Goal: Use online tool/utility: Utilize a website feature to perform a specific function

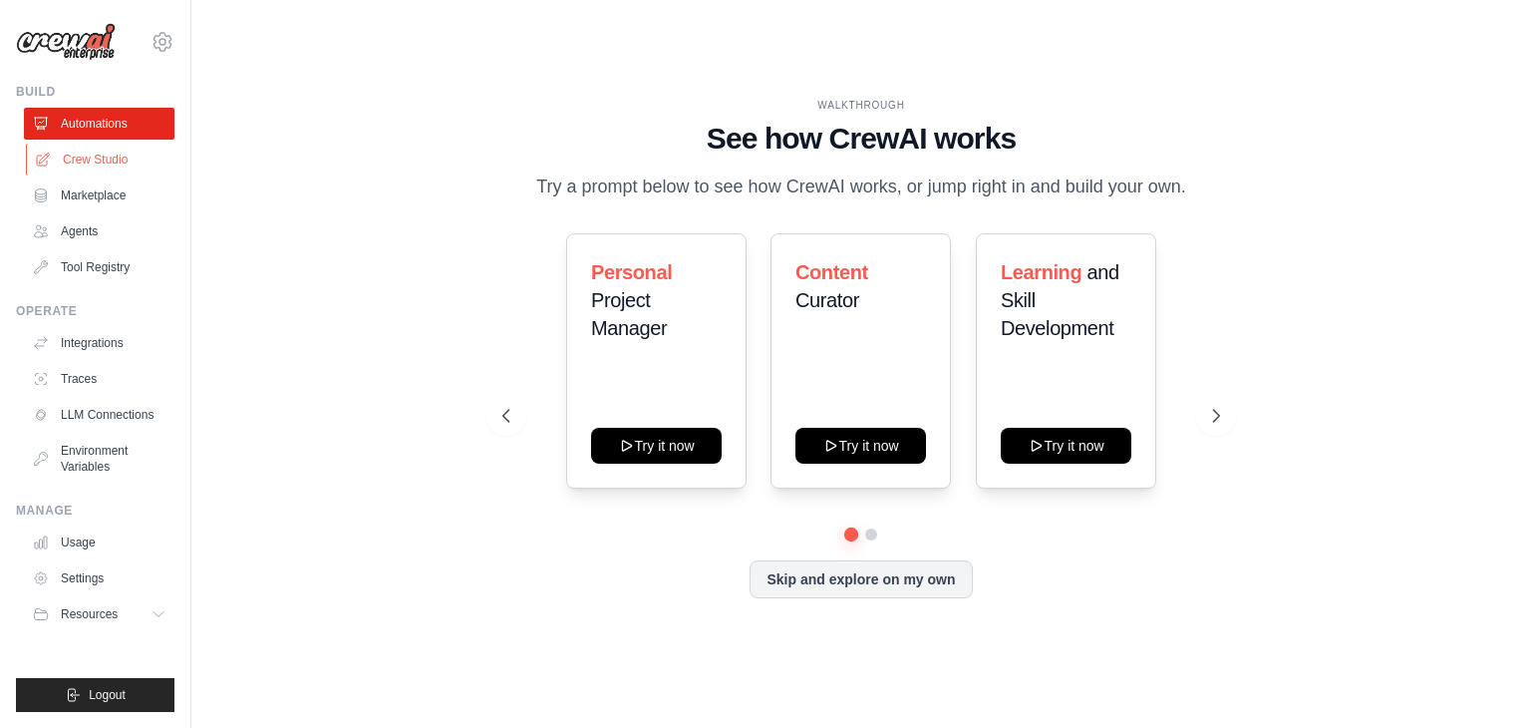
click at [85, 156] on link "Crew Studio" at bounding box center [101, 160] width 151 height 32
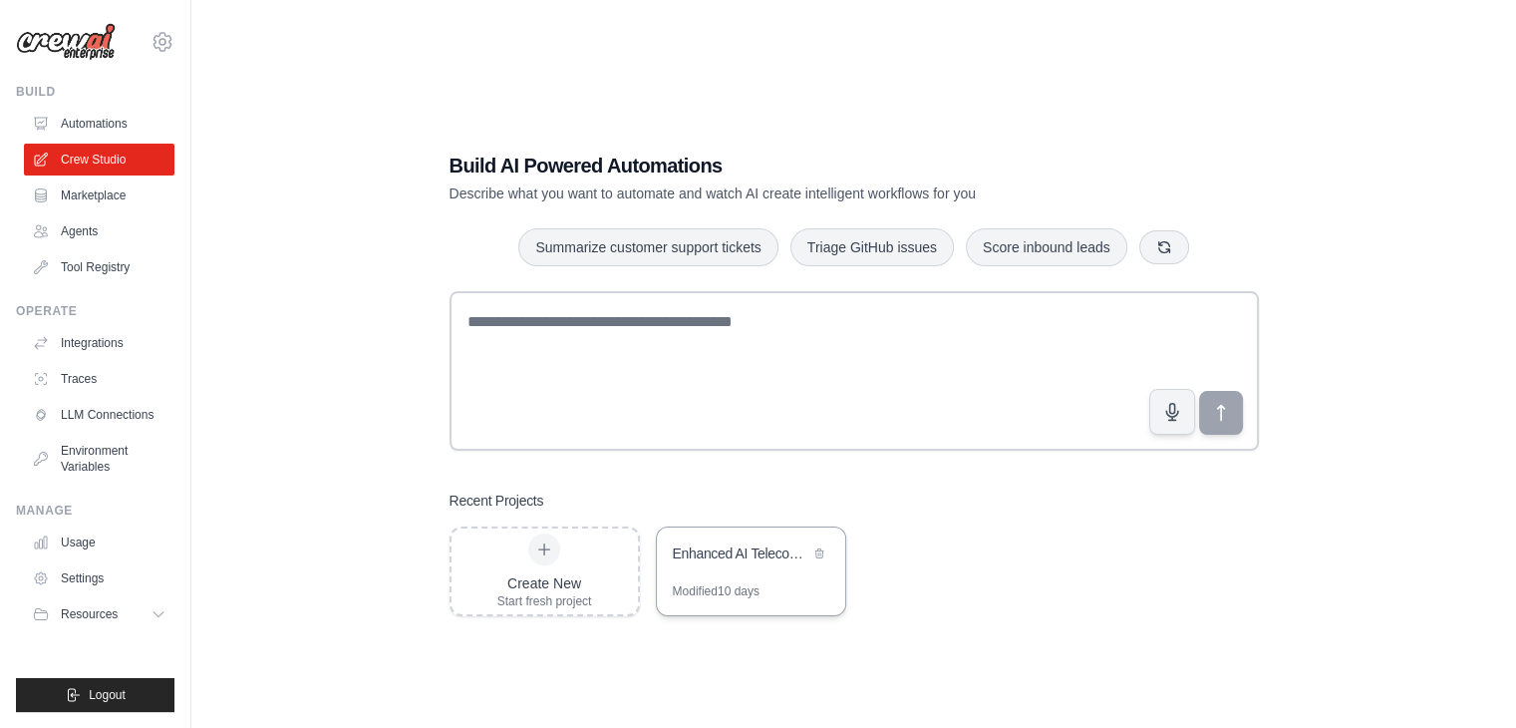
click at [706, 590] on div "Modified 10 days" at bounding box center [716, 591] width 87 height 16
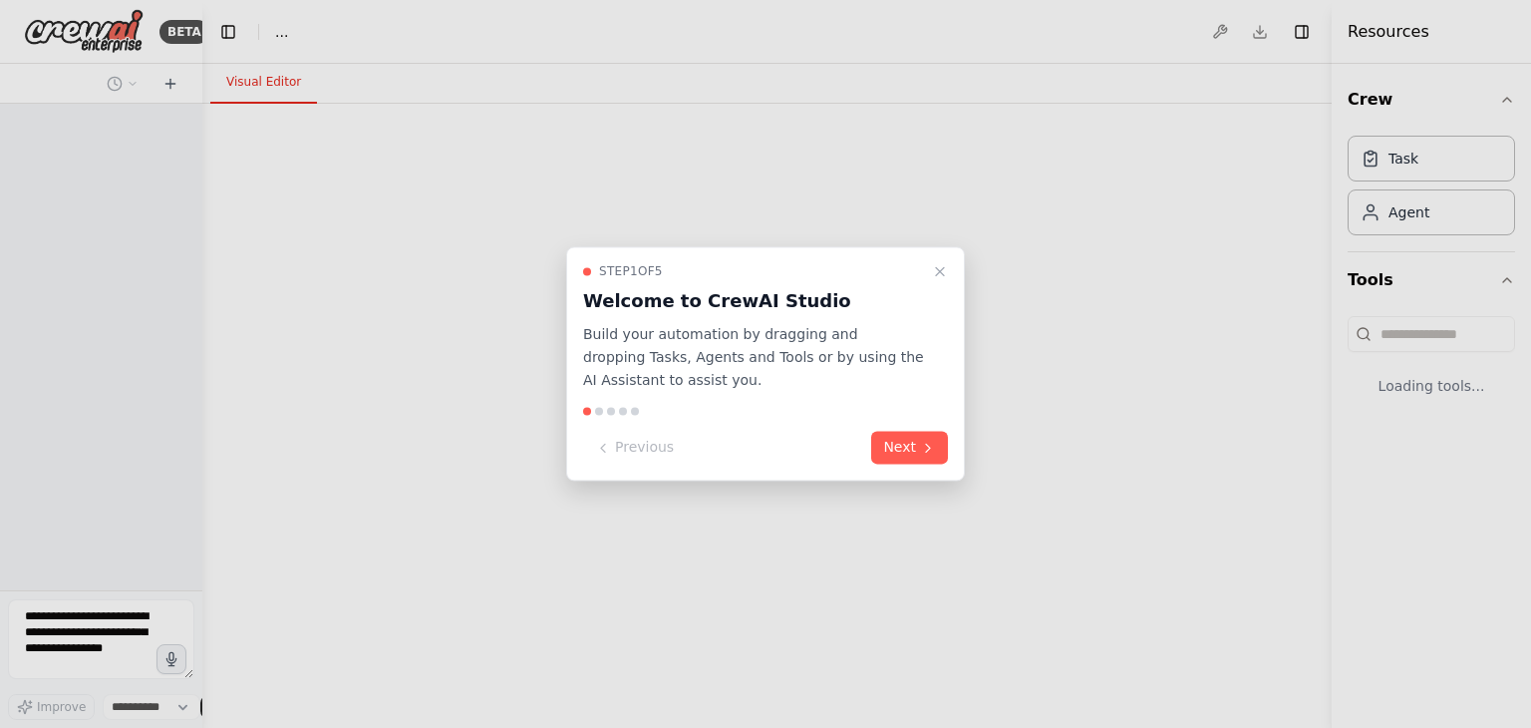
select select "****"
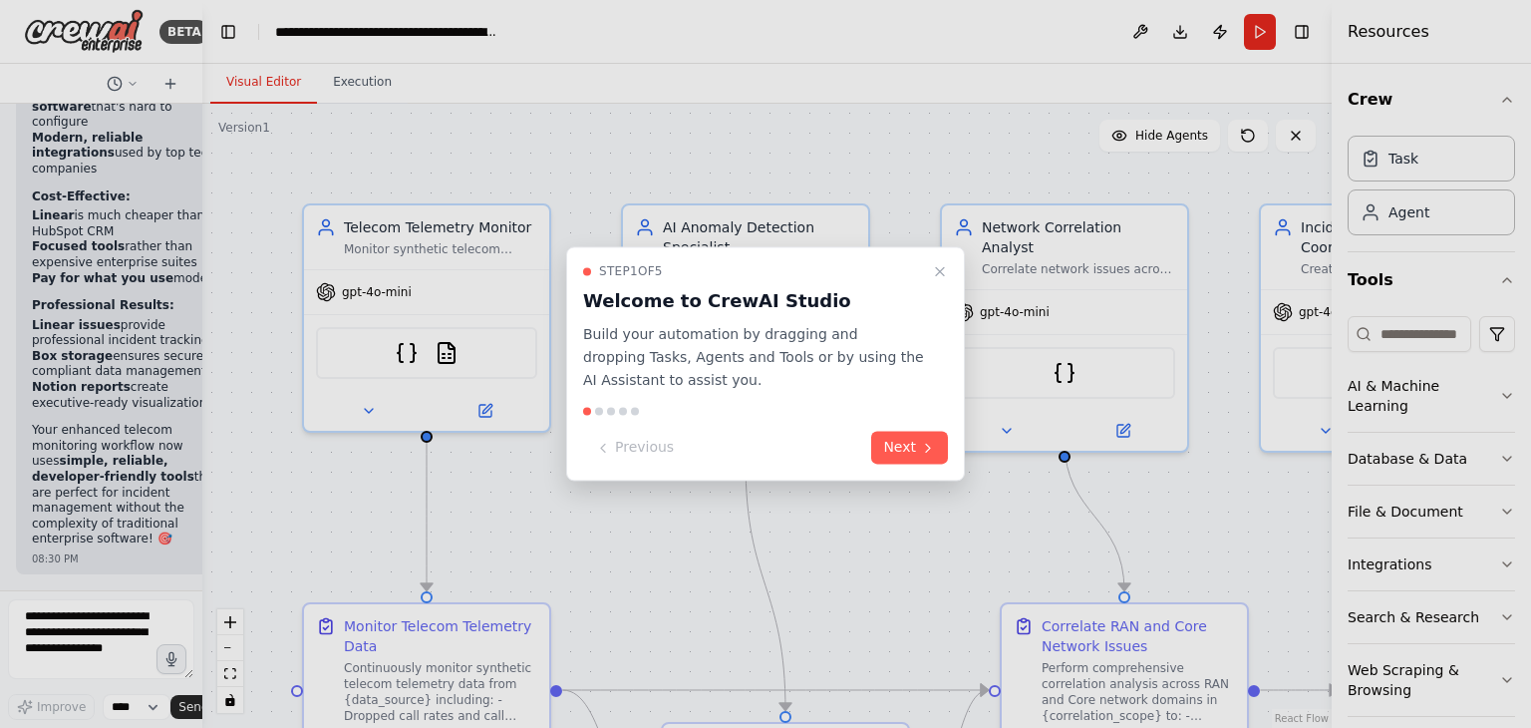
scroll to position [39782, 0]
click at [889, 438] on button "Next" at bounding box center [909, 448] width 77 height 33
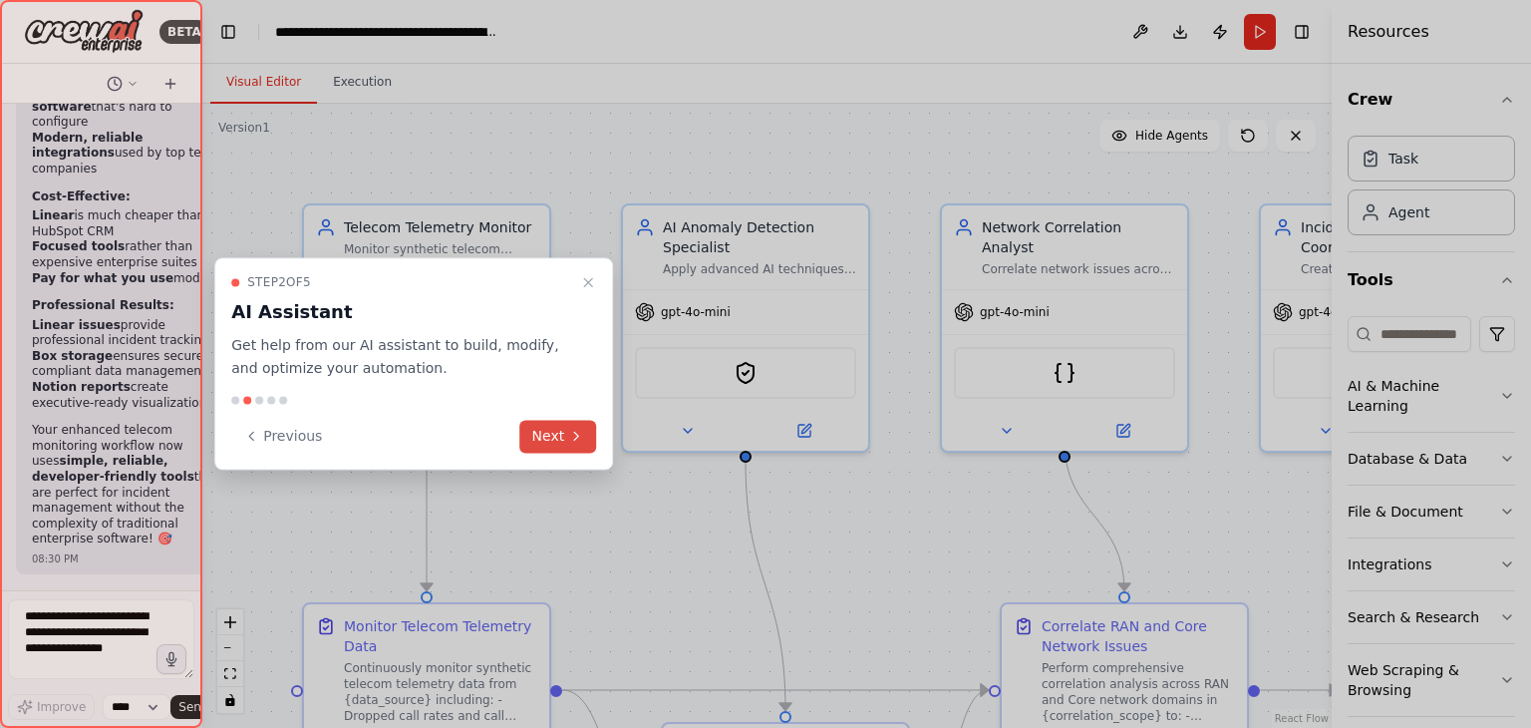
click at [562, 449] on button "Next" at bounding box center [558, 436] width 77 height 33
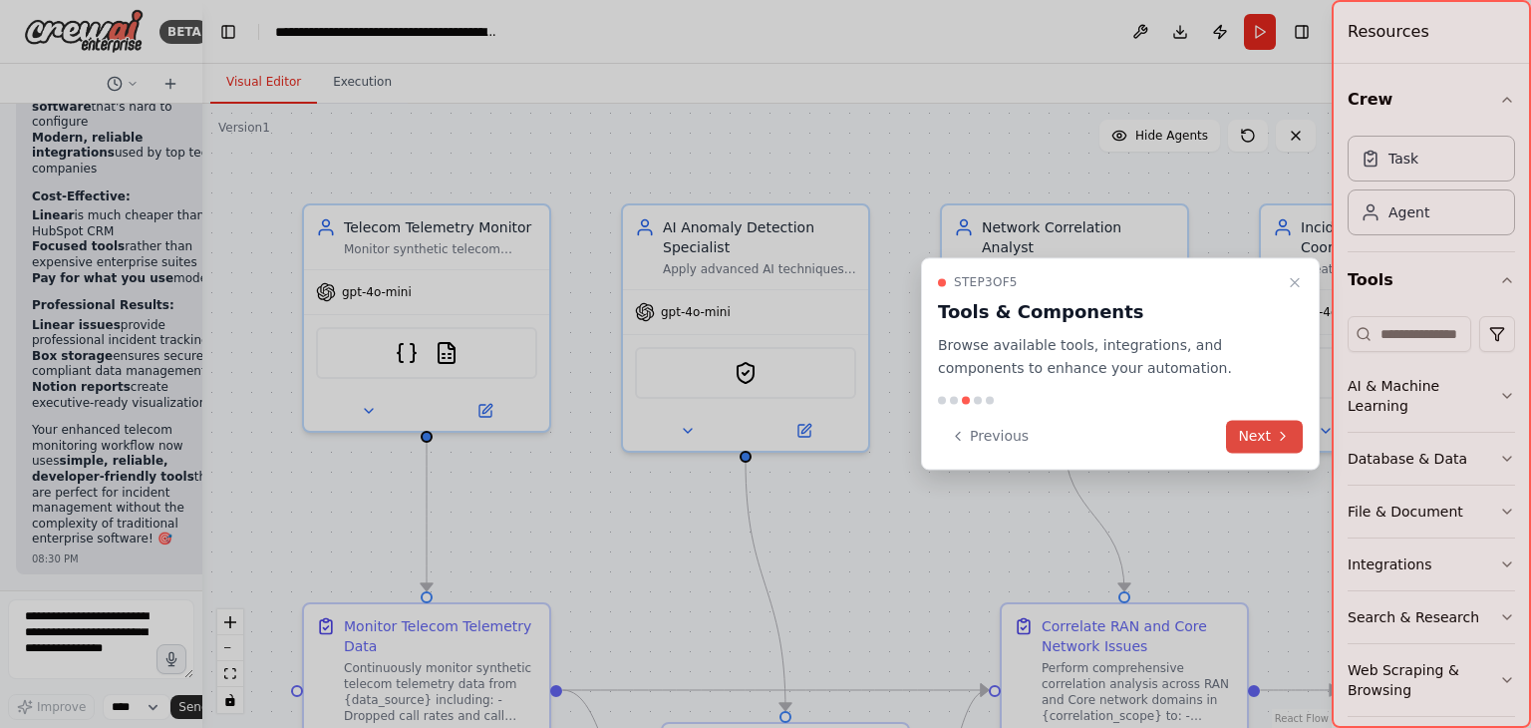
click at [1256, 438] on button "Next" at bounding box center [1264, 436] width 77 height 33
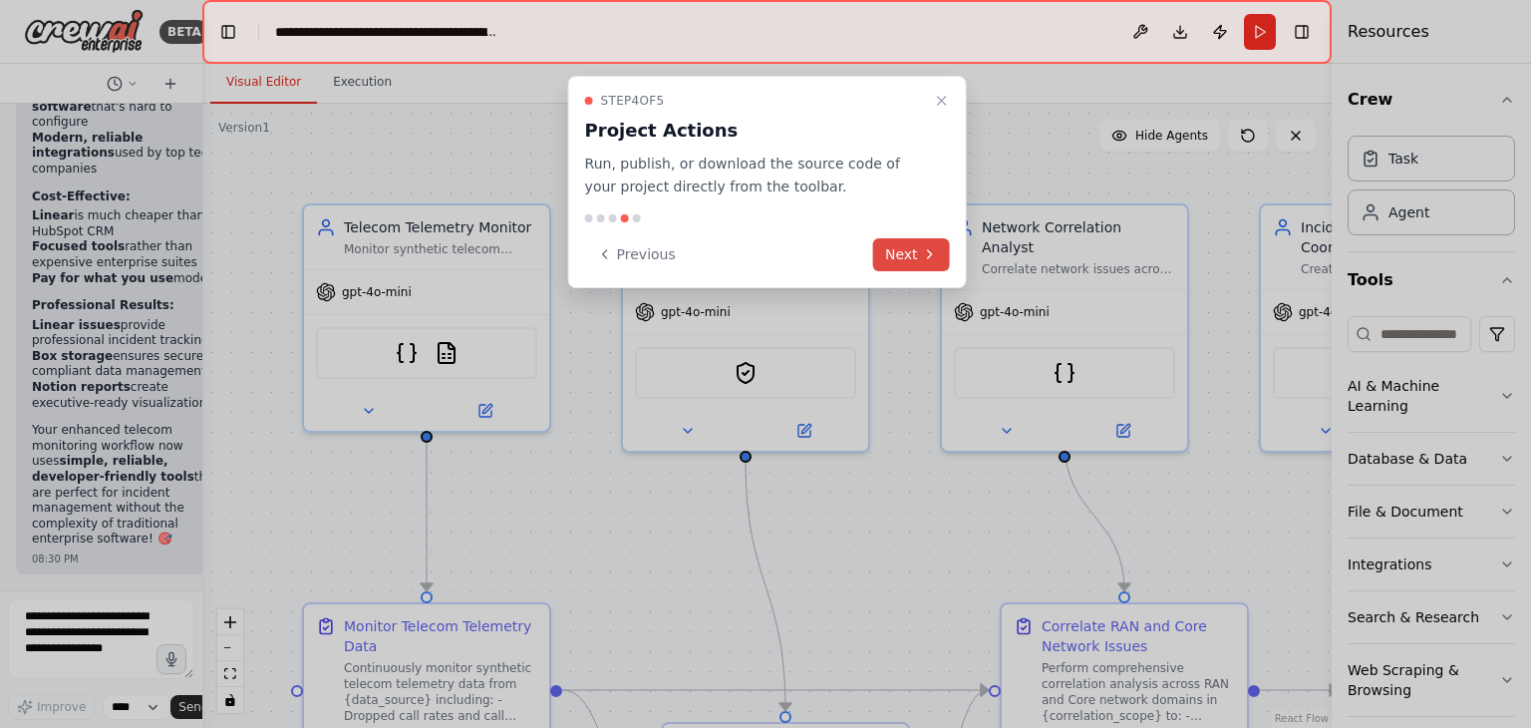
click at [917, 263] on button "Next" at bounding box center [911, 254] width 77 height 33
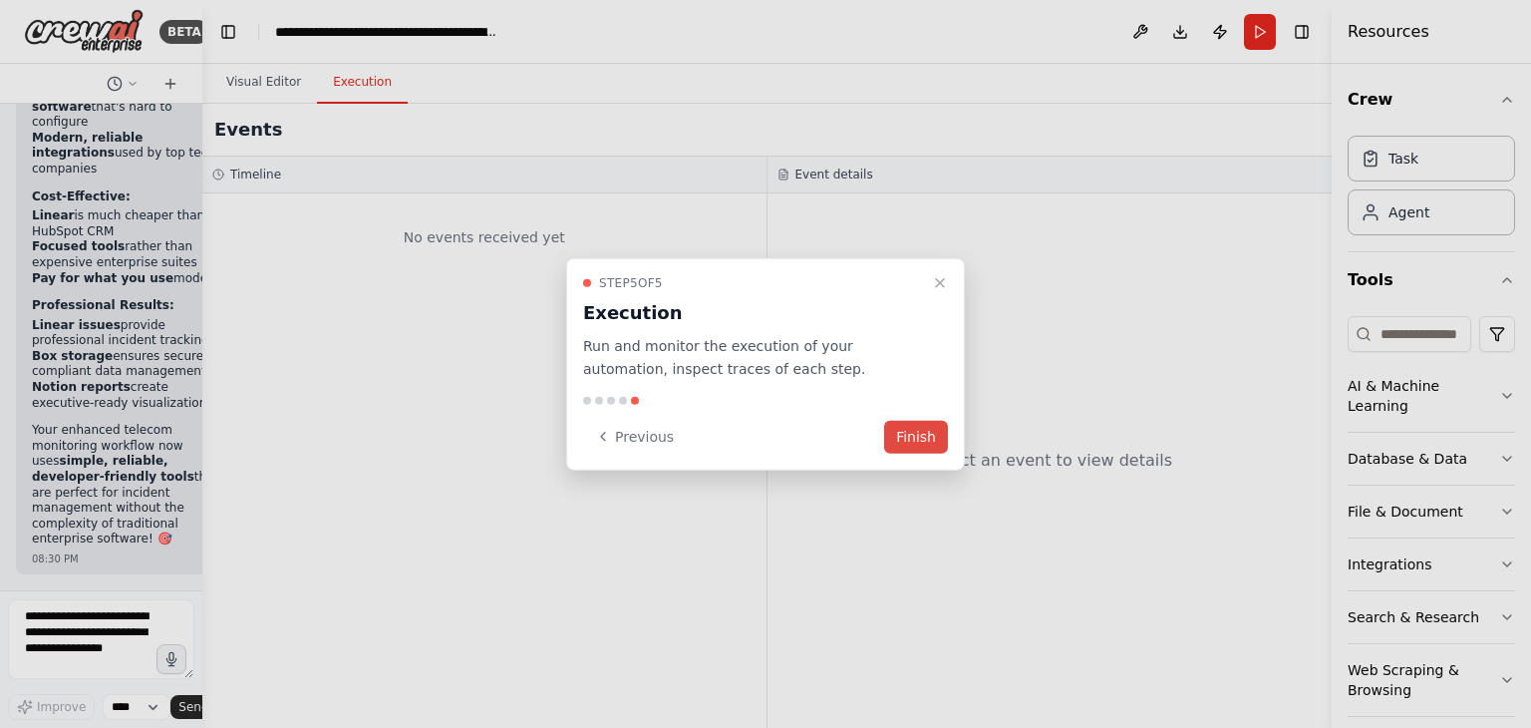
click at [927, 448] on button "Finish" at bounding box center [916, 436] width 64 height 33
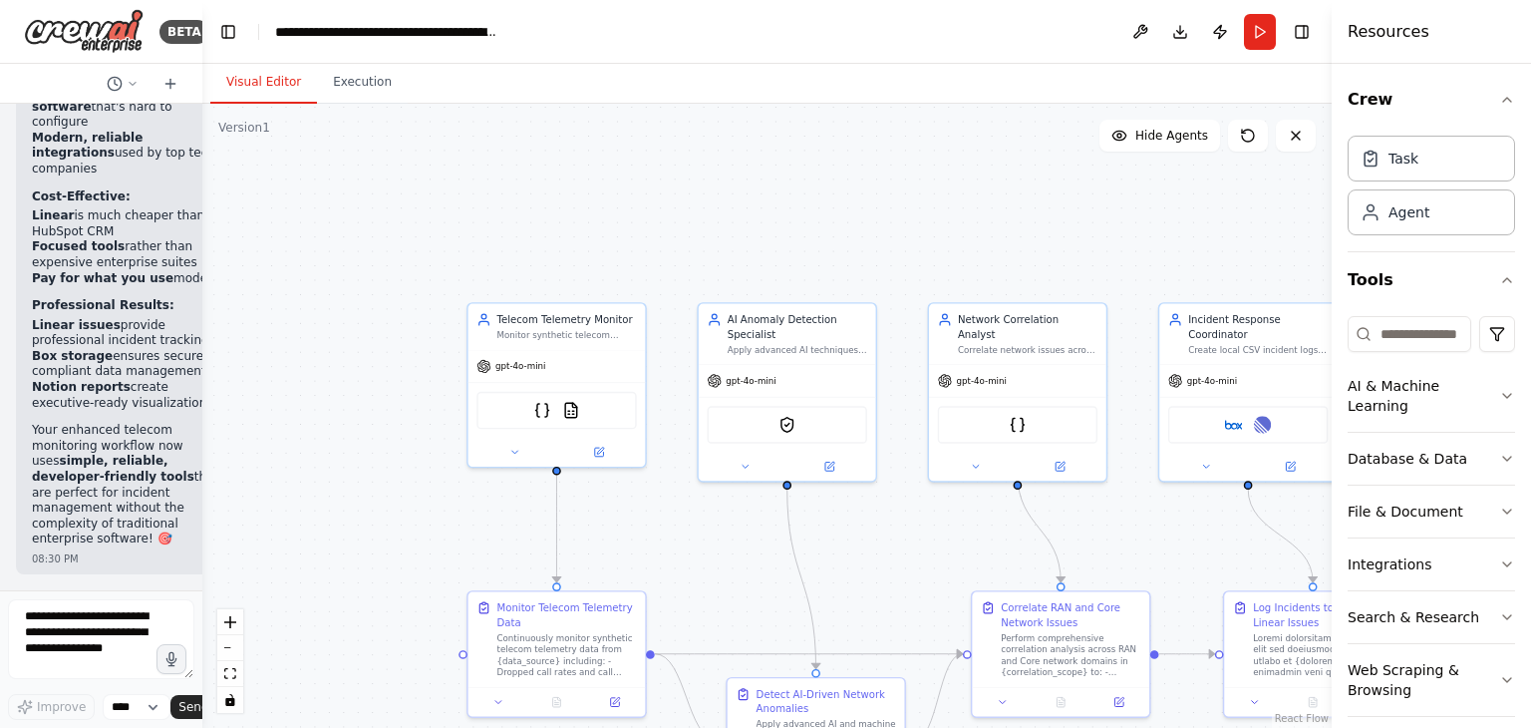
click at [885, 552] on div ".deletable-edge-delete-btn { width: 20px; height: 20px; border: 0px solid #ffff…" at bounding box center [767, 416] width 1130 height 624
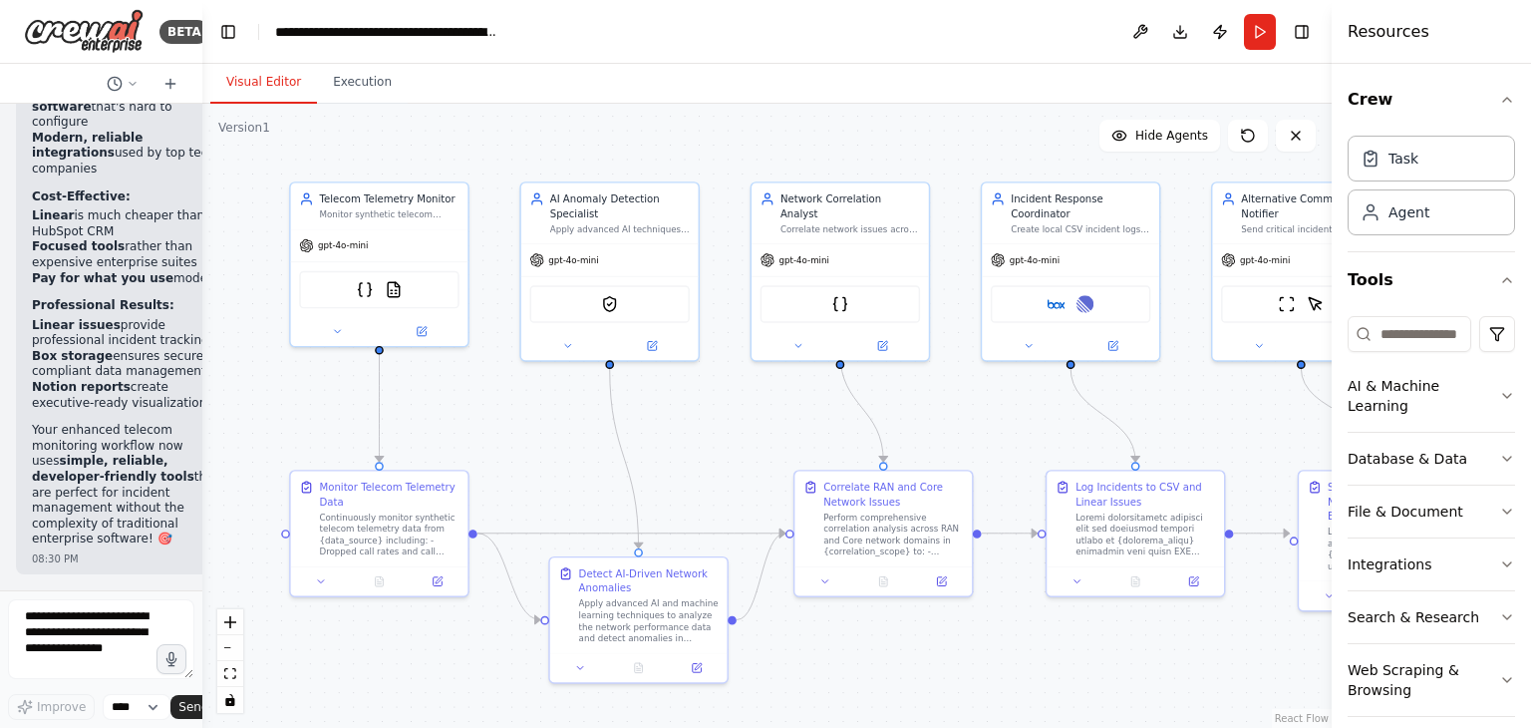
drag, startPoint x: 885, startPoint y: 552, endPoint x: 708, endPoint y: 432, distance: 214.6
click at [708, 432] on div ".deletable-edge-delete-btn { width: 20px; height: 20px; border: 0px solid #ffff…" at bounding box center [767, 416] width 1130 height 624
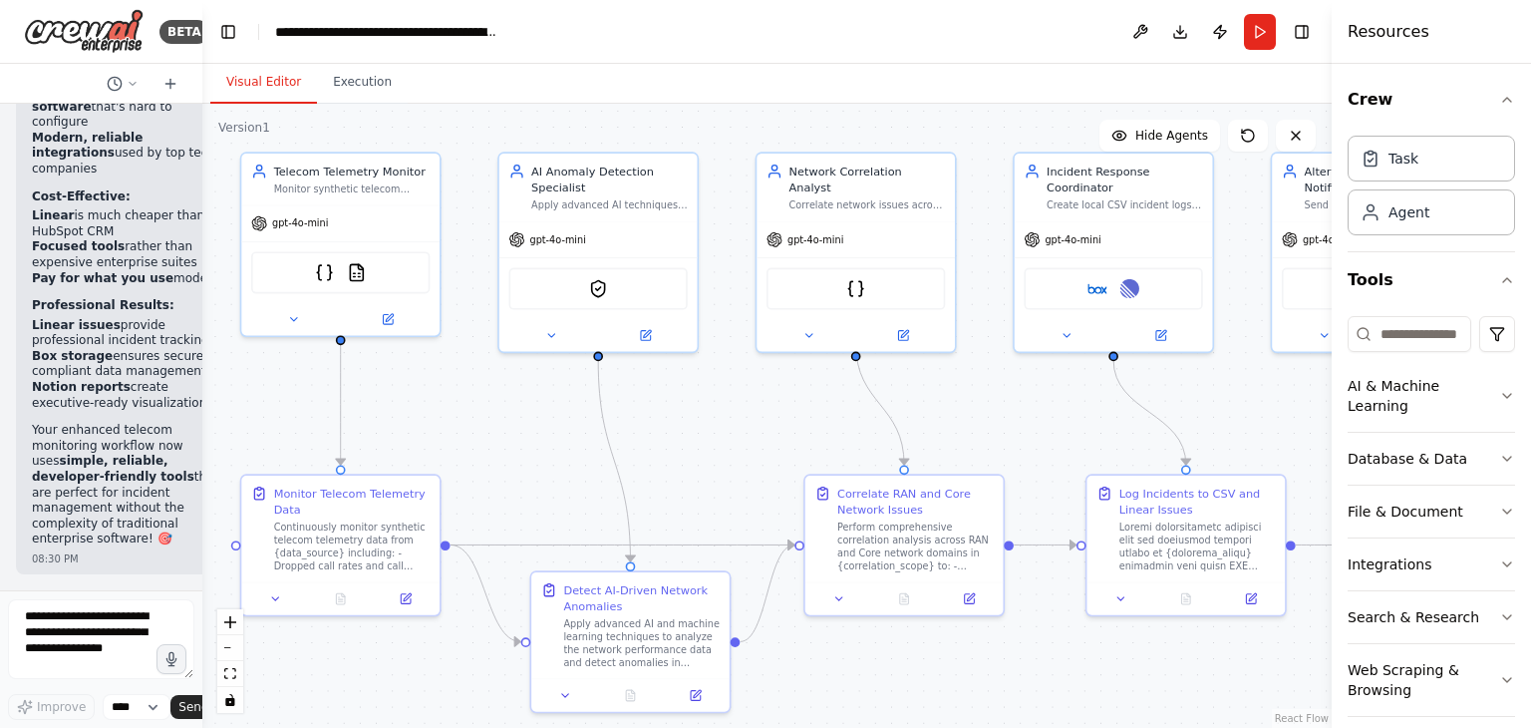
click at [1367, 34] on h4 "Resources" at bounding box center [1389, 32] width 82 height 24
click at [1299, 135] on icon at bounding box center [1296, 136] width 16 height 16
click at [1296, 128] on icon at bounding box center [1296, 136] width 16 height 16
click at [1333, 85] on div at bounding box center [1336, 364] width 8 height 728
drag, startPoint x: 1333, startPoint y: 85, endPoint x: 1428, endPoint y: 104, distance: 96.6
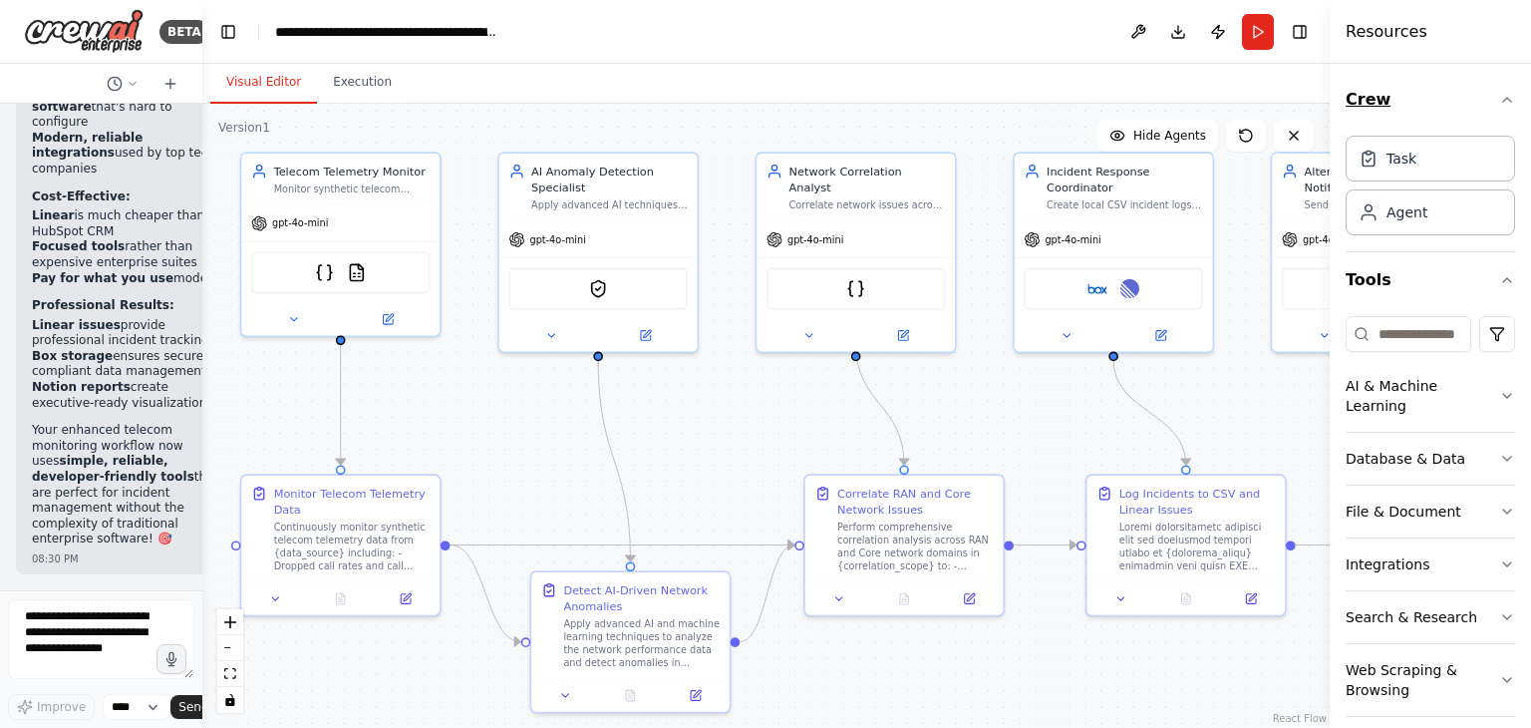
click at [1428, 104] on div "Resources Crew Task Agent Tools AI & Machine Learning Database & Data File & Do…" at bounding box center [1430, 364] width 201 height 728
drag, startPoint x: 1331, startPoint y: 73, endPoint x: 1397, endPoint y: 78, distance: 66.0
click at [1397, 78] on div "Resources Crew Task Agent Tools AI & Machine Learning Database & Data File & Do…" at bounding box center [1431, 364] width 199 height 728
click at [1330, 366] on button "Toggle Sidebar" at bounding box center [1332, 364] width 16 height 728
drag, startPoint x: 1330, startPoint y: 366, endPoint x: 1357, endPoint y: 359, distance: 27.8
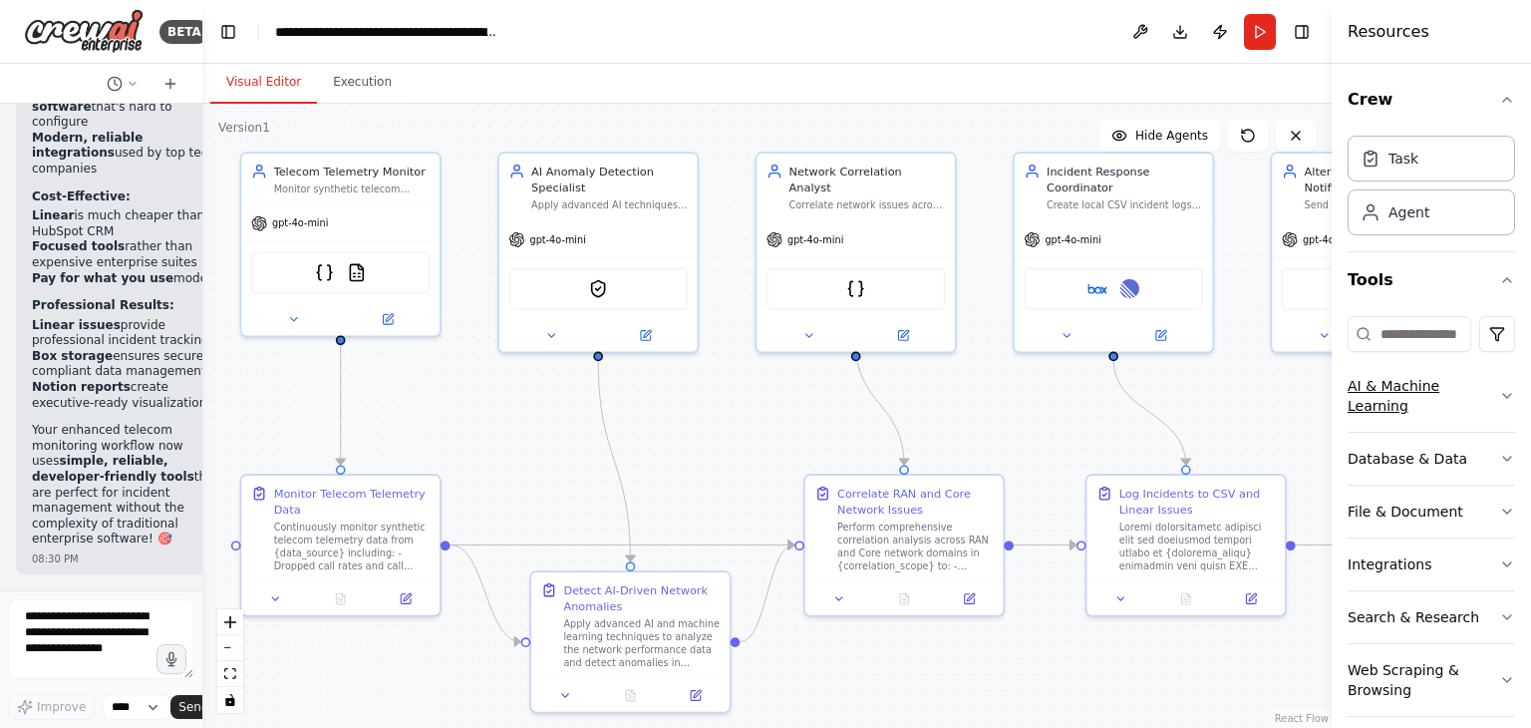
click at [1357, 359] on div "Resources Crew Task Agent Tools AI & Machine Learning Database & Data File & Do…" at bounding box center [1431, 364] width 199 height 728
